Goal: Use online tool/utility

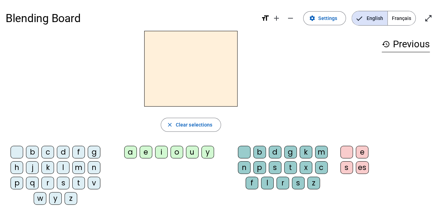
click at [63, 167] on div "l" at bounding box center [63, 167] width 13 height 13
click at [146, 152] on div "e" at bounding box center [146, 152] width 13 height 13
click at [192, 152] on div "u" at bounding box center [192, 152] width 13 height 13
click at [78, 180] on div "t" at bounding box center [78, 183] width 13 height 13
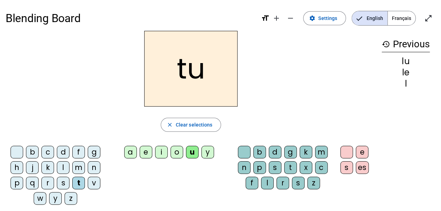
click at [61, 152] on div "d" at bounding box center [63, 152] width 13 height 13
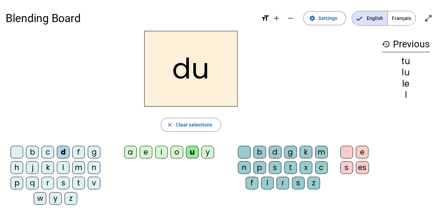
click at [144, 149] on div "e" at bounding box center [146, 152] width 13 height 13
click at [78, 181] on div "t" at bounding box center [78, 183] width 13 height 13
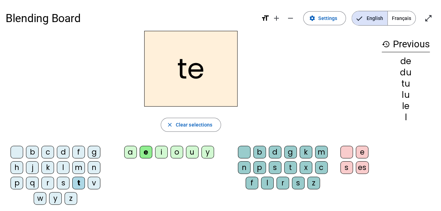
click at [131, 151] on div "a" at bounding box center [130, 152] width 13 height 13
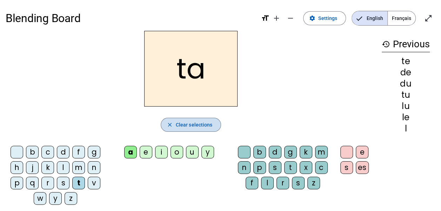
click at [178, 126] on span "Clear selections" at bounding box center [194, 125] width 37 height 8
